Goal: Task Accomplishment & Management: Use online tool/utility

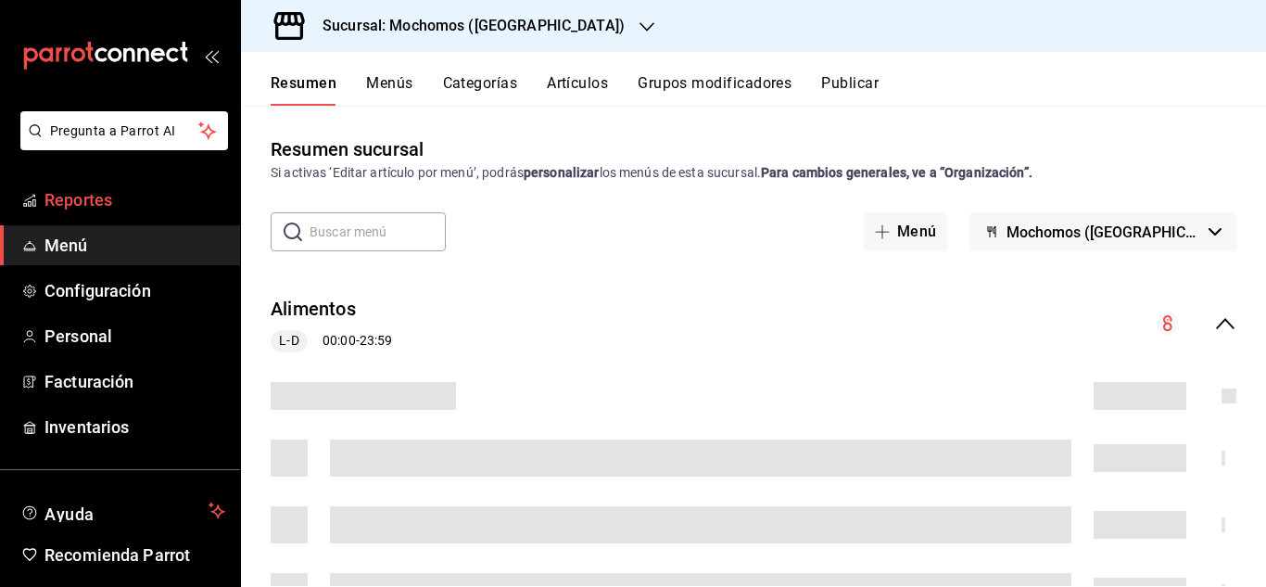
click at [69, 197] on span "Reportes" at bounding box center [134, 199] width 181 height 25
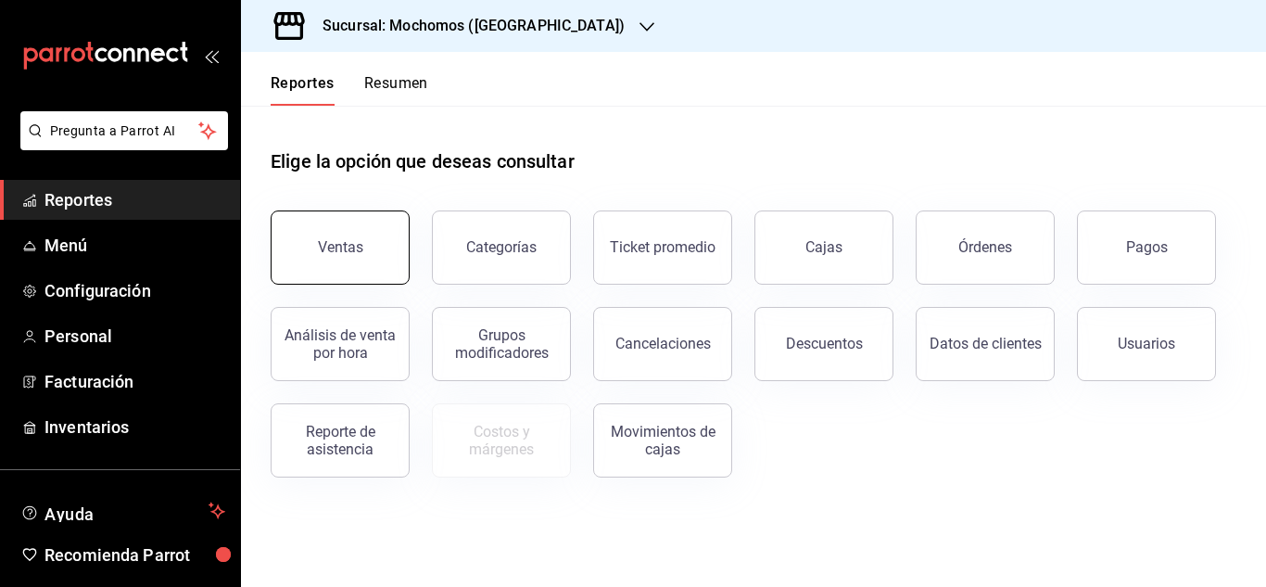
click at [282, 219] on button "Ventas" at bounding box center [340, 247] width 139 height 74
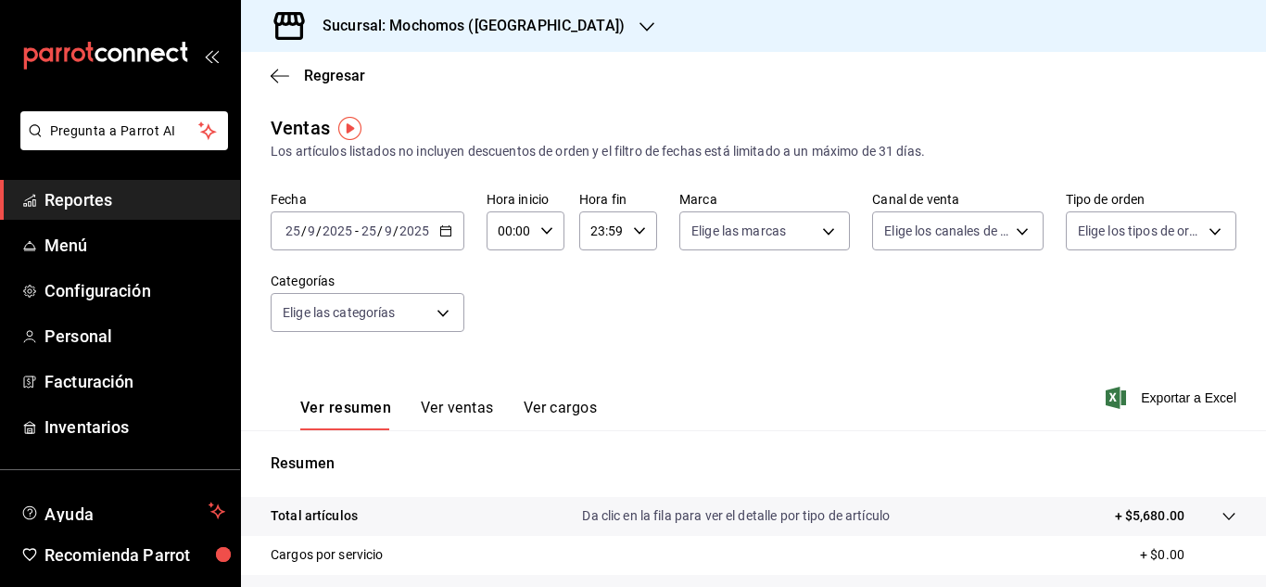
click at [441, 238] on div "[DATE] [DATE] - [DATE] [DATE]" at bounding box center [368, 230] width 194 height 39
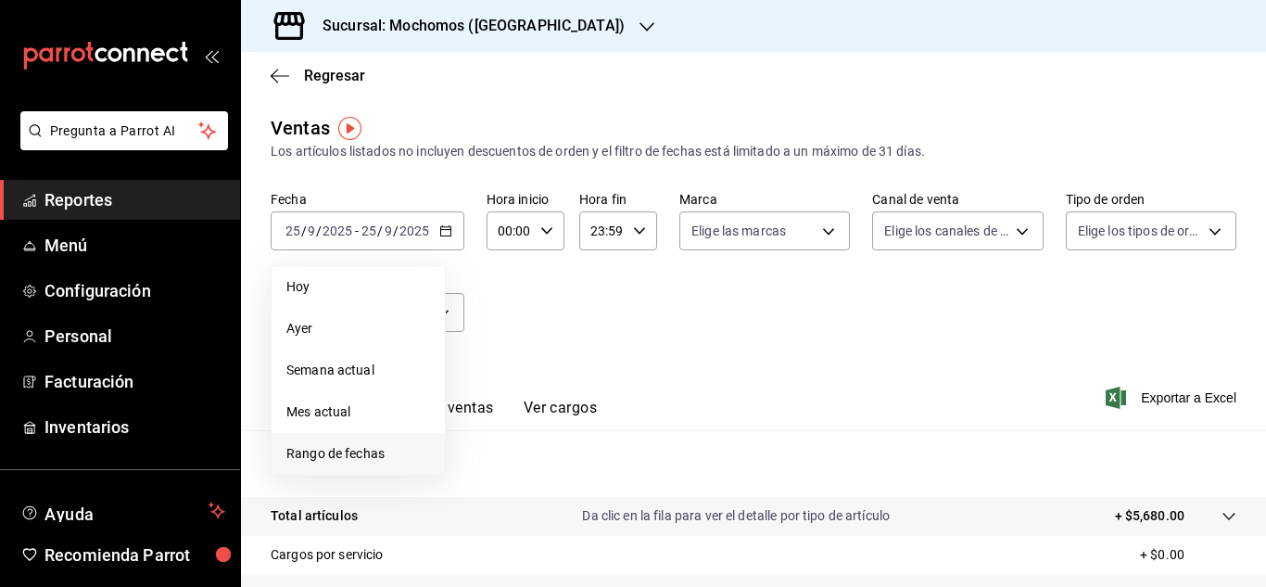
click at [339, 452] on span "Rango de fechas" at bounding box center [358, 453] width 144 height 19
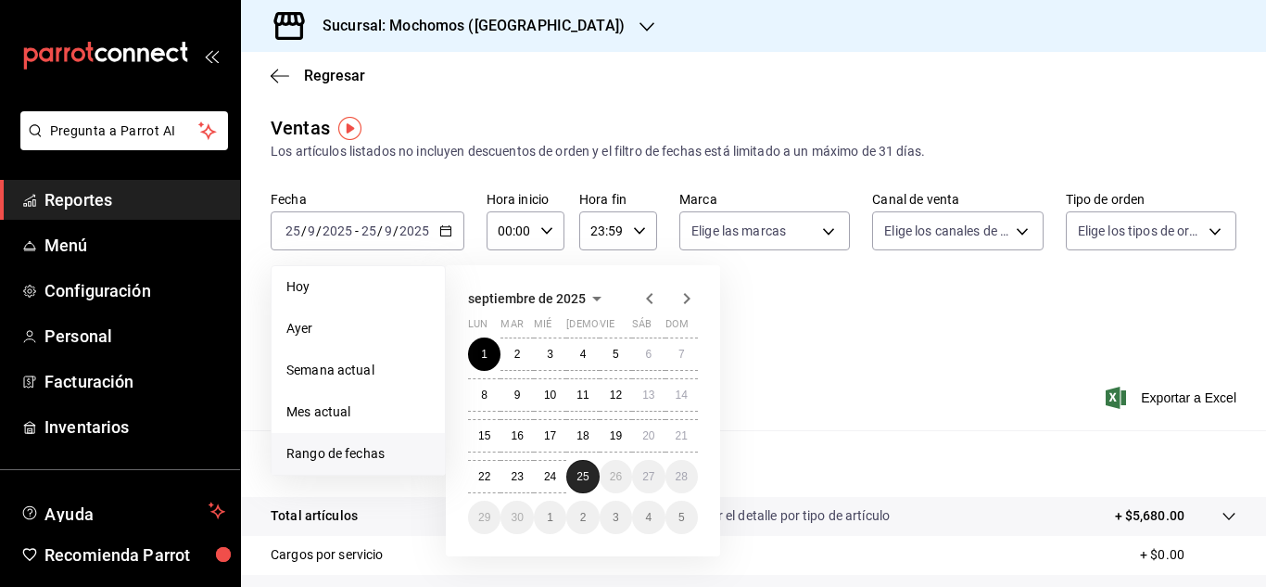
click at [592, 462] on button "25" at bounding box center [582, 476] width 32 height 33
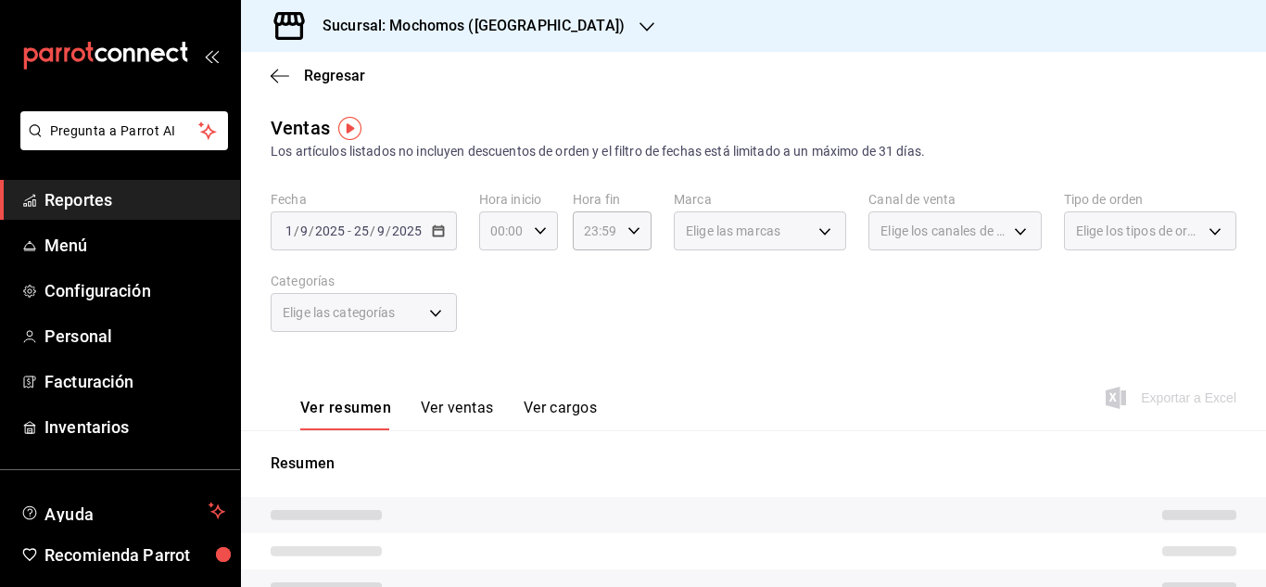
click at [543, 227] on icon "button" at bounding box center [540, 230] width 13 height 13
click at [507, 371] on button "04" at bounding box center [498, 363] width 32 height 37
type input "04:00"
click at [717, 380] on div at bounding box center [633, 293] width 1266 height 587
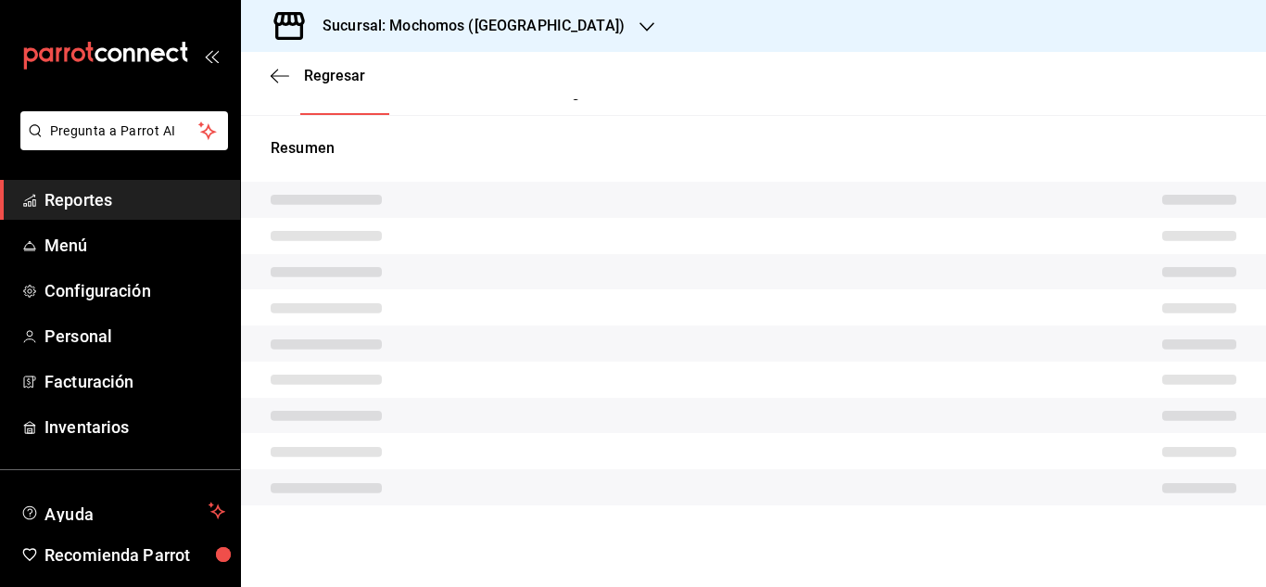
scroll to position [301, 0]
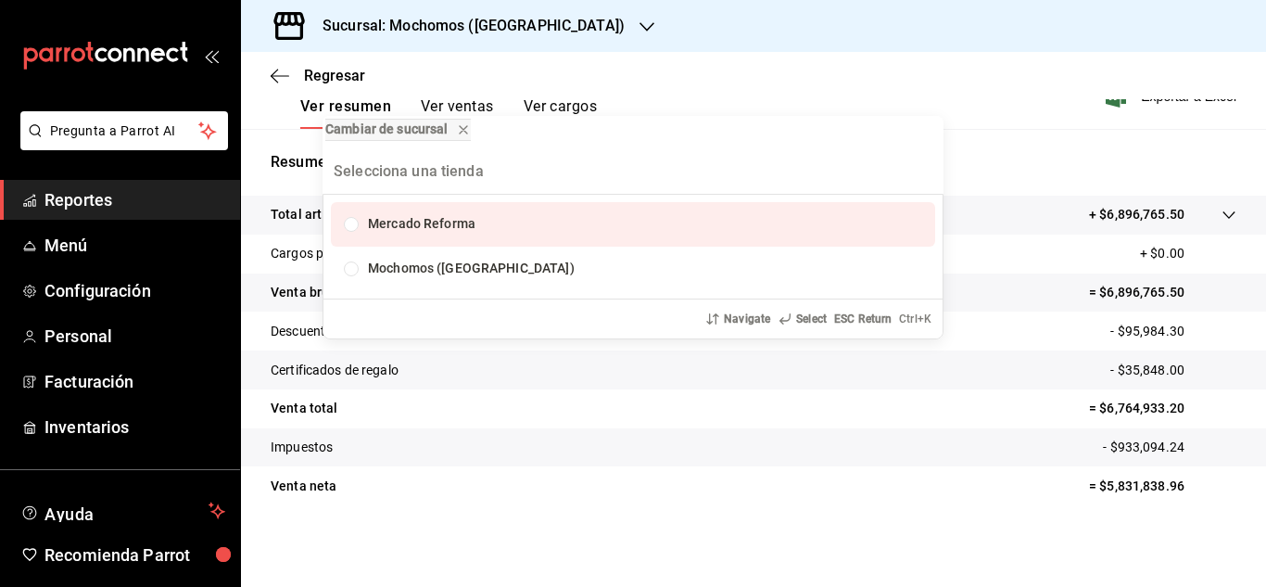
drag, startPoint x: 1014, startPoint y: 174, endPoint x: 970, endPoint y: 206, distance: 53.8
click at [1013, 174] on div "Cambiar de sucursal [PERSON_NAME] Reforma Mochomos ([GEOGRAPHIC_DATA]) Navigate…" at bounding box center [633, 293] width 1266 height 587
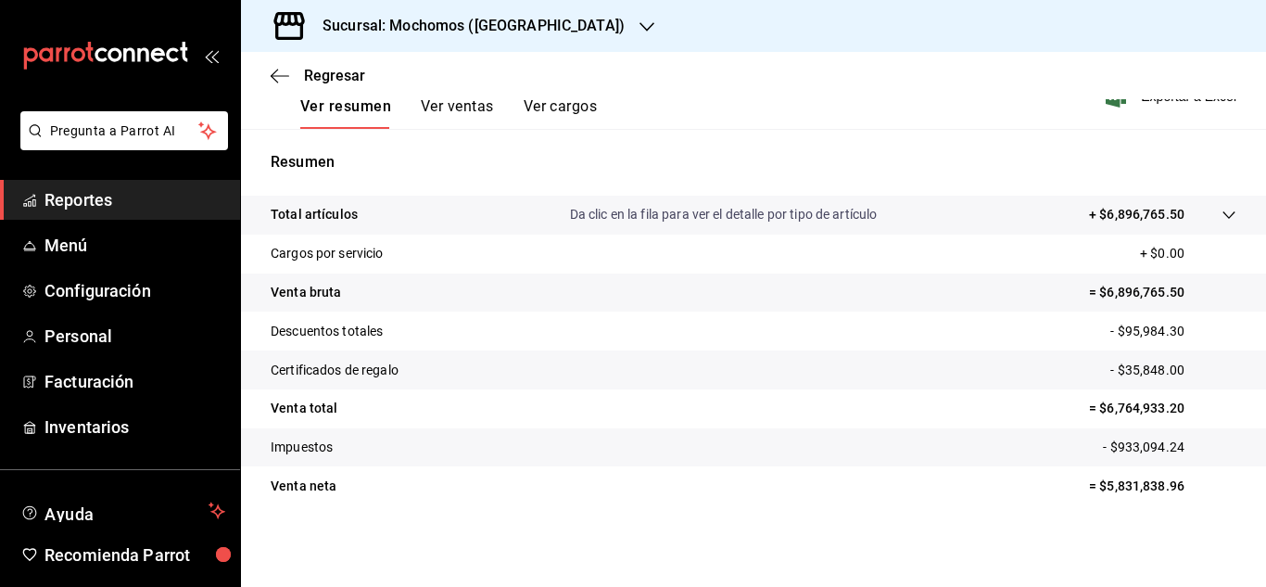
click at [123, 205] on span "Reportes" at bounding box center [134, 199] width 181 height 25
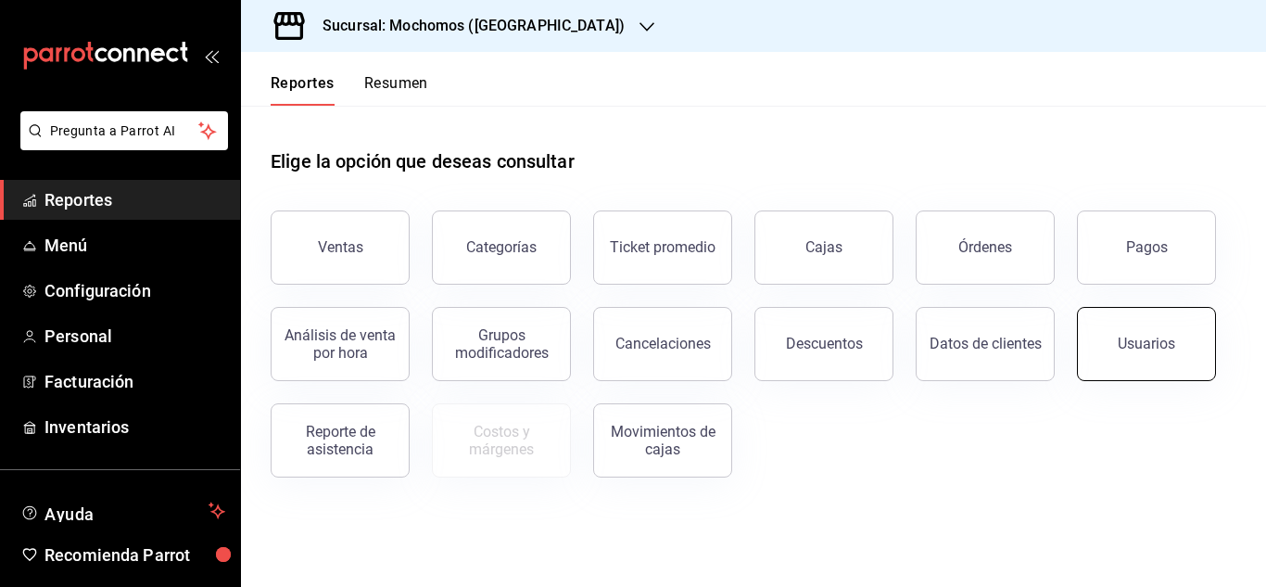
click at [1125, 341] on div "Usuarios" at bounding box center [1146, 344] width 57 height 18
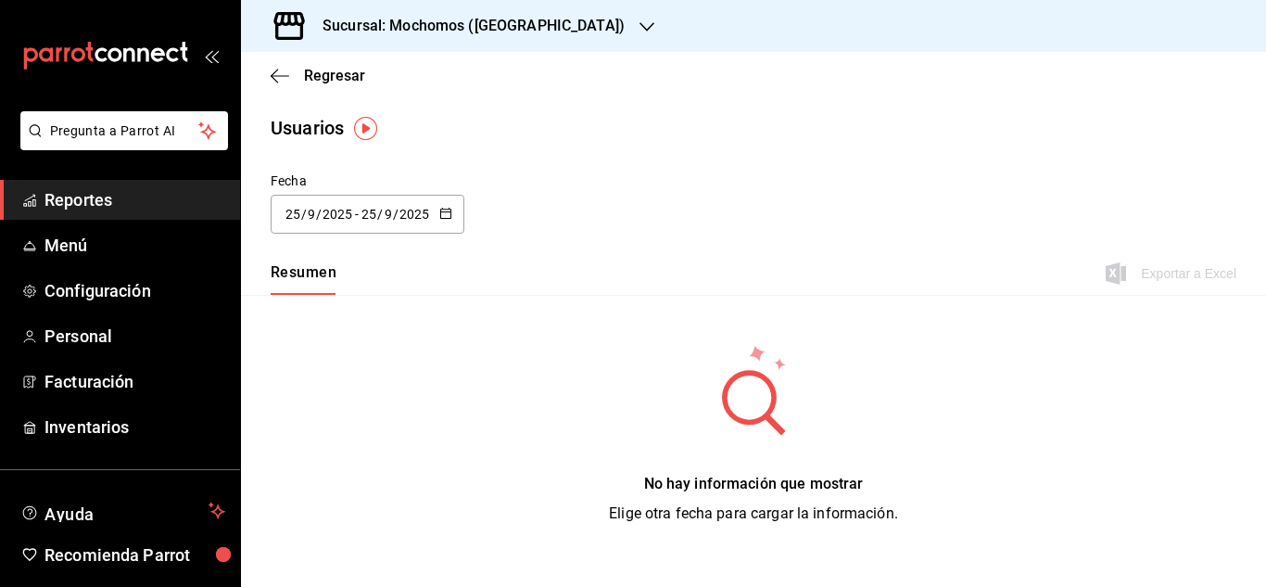
click at [455, 204] on div "[DATE] [DATE] - [DATE] [DATE]" at bounding box center [368, 214] width 194 height 39
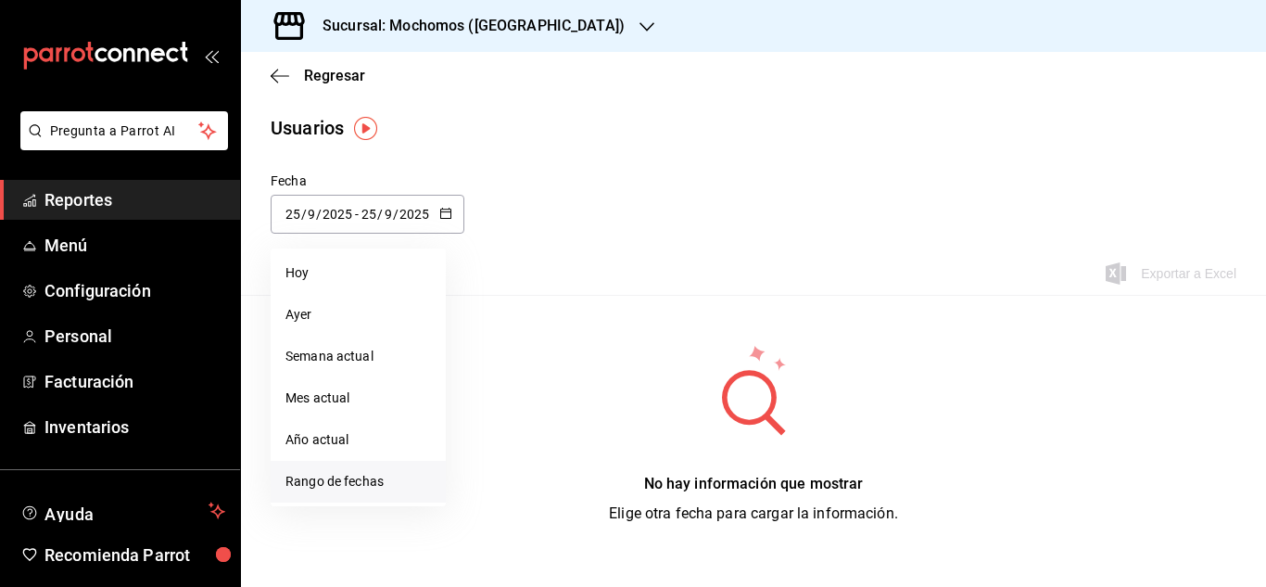
click at [386, 474] on li "Rango de fechas" at bounding box center [358, 482] width 175 height 42
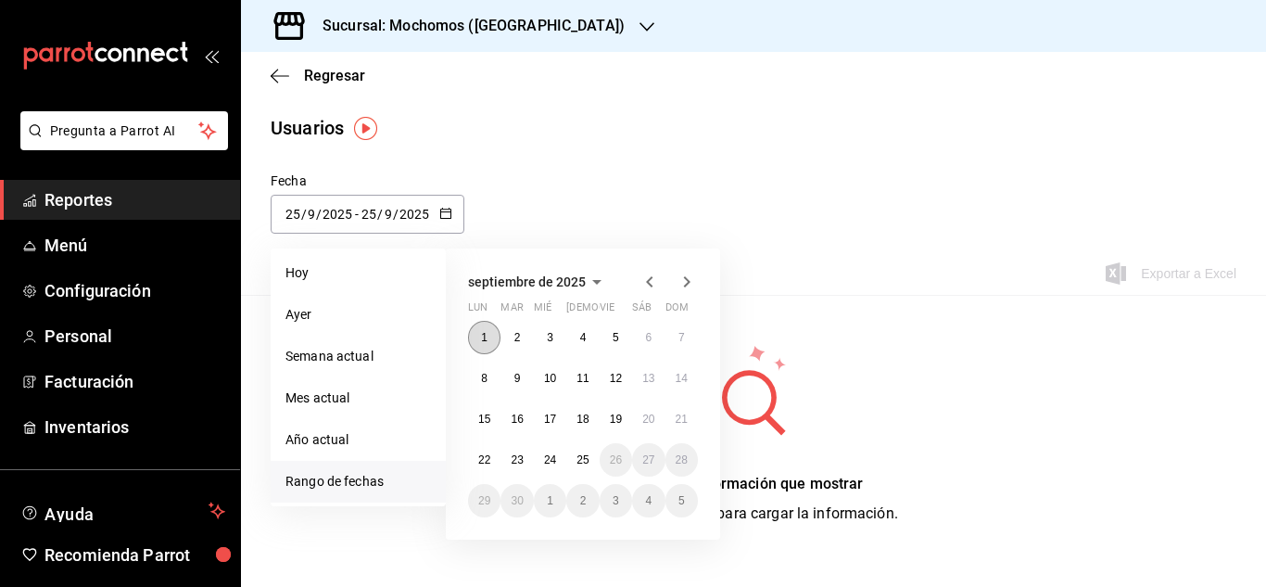
click at [496, 338] on button "1" at bounding box center [484, 337] width 32 height 33
click at [584, 453] on abbr "25" at bounding box center [582, 459] width 12 height 13
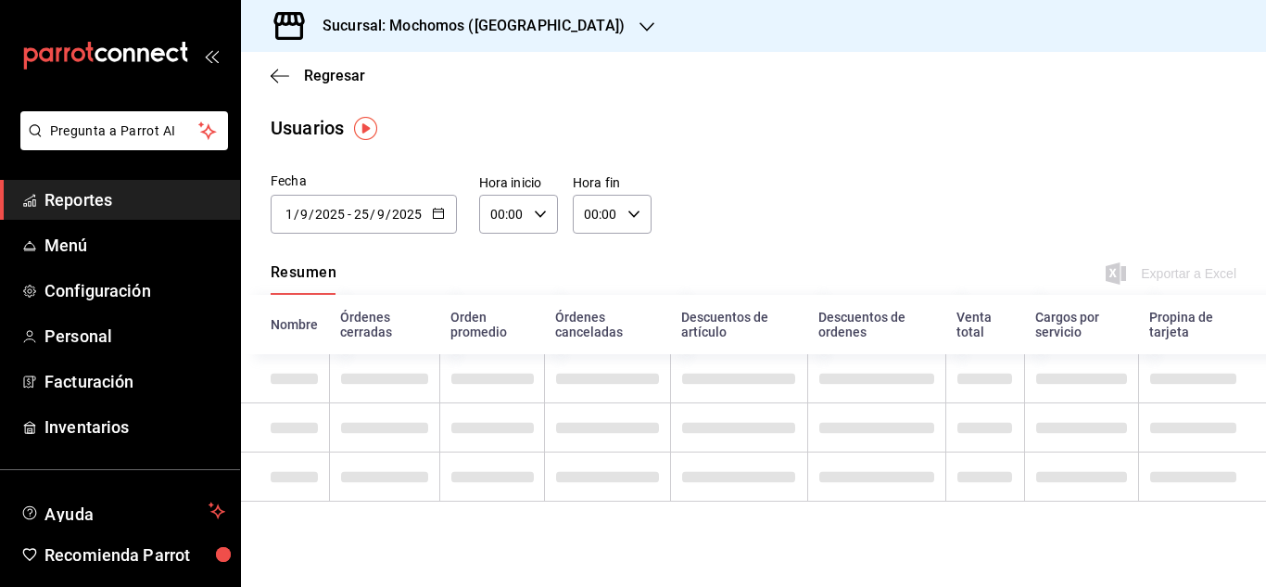
type input "[DATE]"
type input "1"
click at [544, 213] on icon "button" at bounding box center [540, 214] width 13 height 13
click at [496, 353] on span "04" at bounding box center [498, 346] width 10 height 15
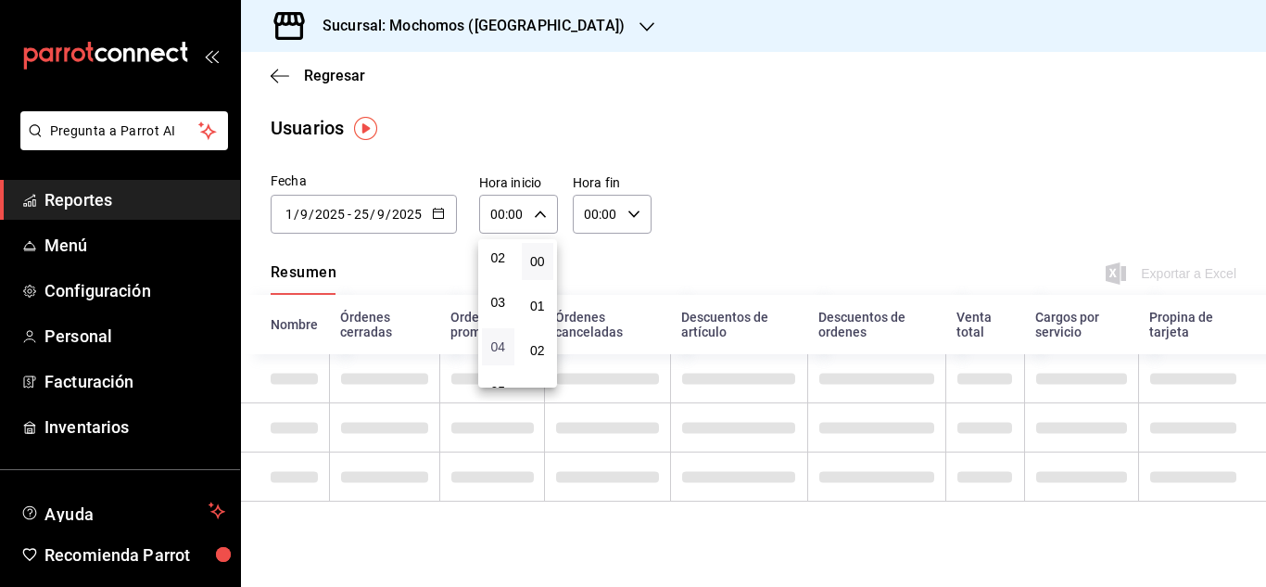
type input "04:00"
click at [496, 353] on span "04" at bounding box center [498, 346] width 10 height 15
click at [707, 234] on div at bounding box center [633, 293] width 1266 height 587
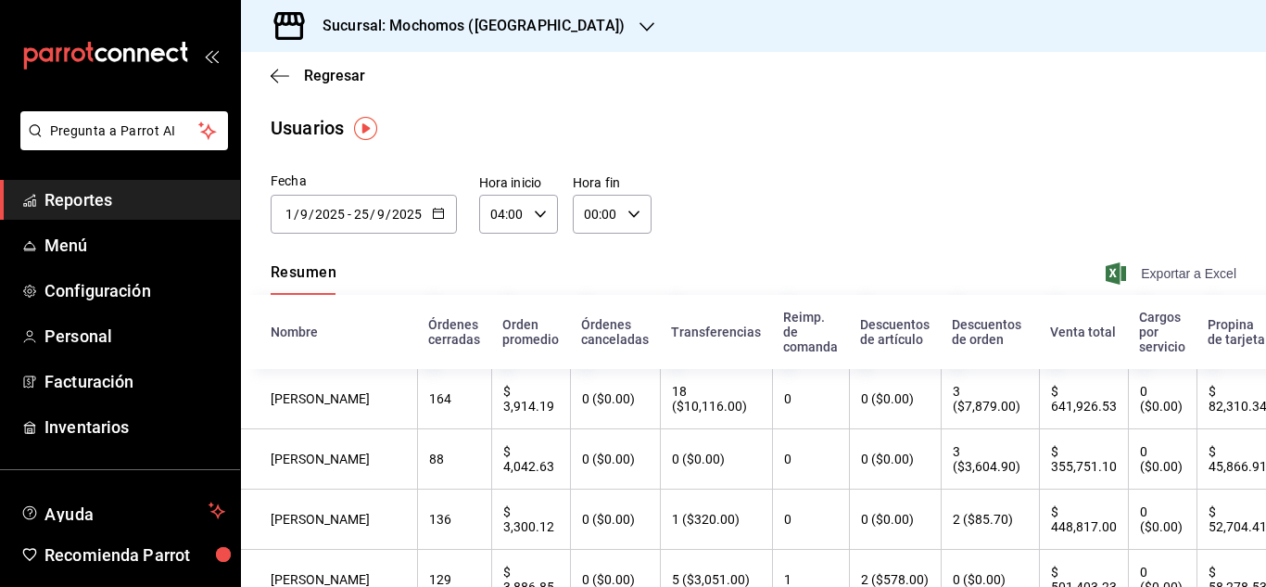
click at [1187, 270] on span "Exportar a Excel" at bounding box center [1172, 273] width 127 height 22
